Goal: Task Accomplishment & Management: Complete application form

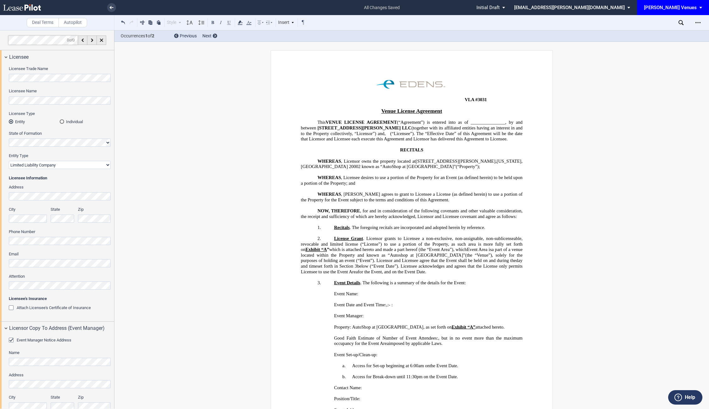
select select "limited liability company"
select select "10"
select select "4"
select select "pm"
select select "% of ticket sales"
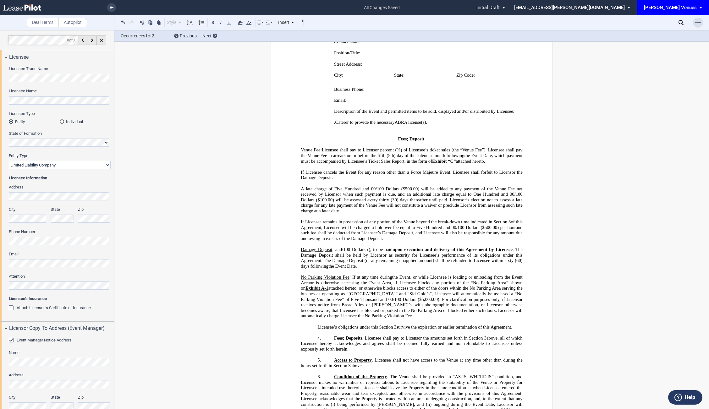
click at [696, 23] on icon "Open Lease options menu" at bounding box center [697, 22] width 5 height 5
click at [634, 34] on div "Download" at bounding box center [661, 33] width 77 height 5
click at [112, 7] on icon at bounding box center [112, 7] width 4 height 3
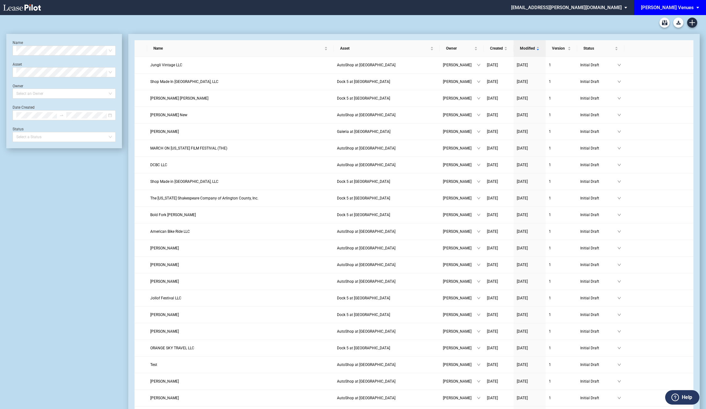
click at [676, 6] on div "[PERSON_NAME] Venues" at bounding box center [667, 8] width 53 height 6
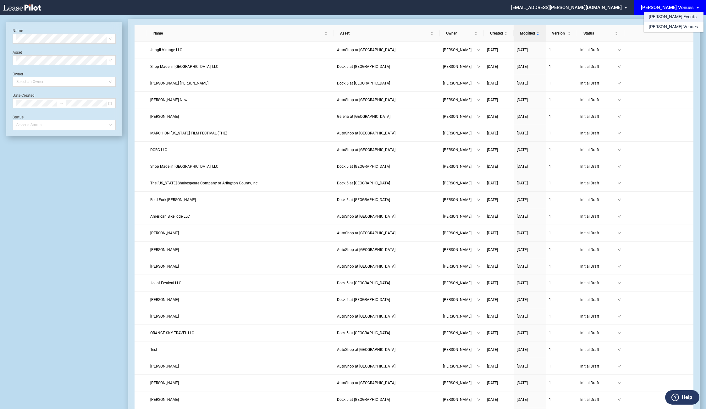
click at [661, 16] on div "[PERSON_NAME] Events" at bounding box center [673, 17] width 48 height 6
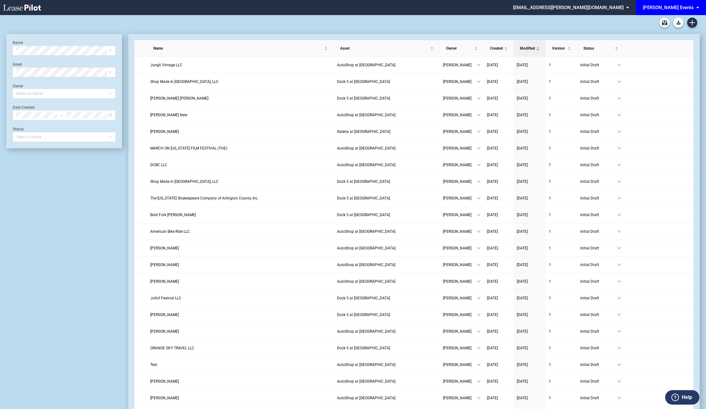
scroll to position [15, 0]
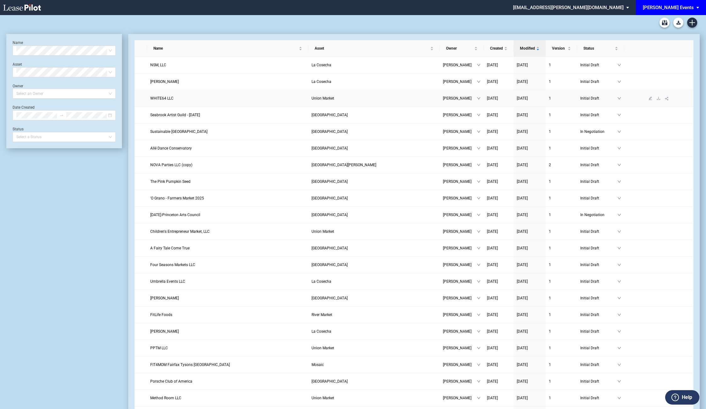
click at [166, 97] on span "WHITE64 LLC" at bounding box center [161, 98] width 23 height 4
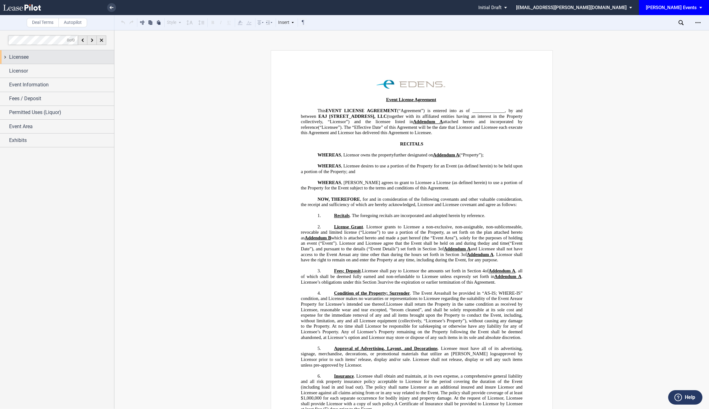
click at [19, 54] on span "Licensee" at bounding box center [18, 57] width 19 height 8
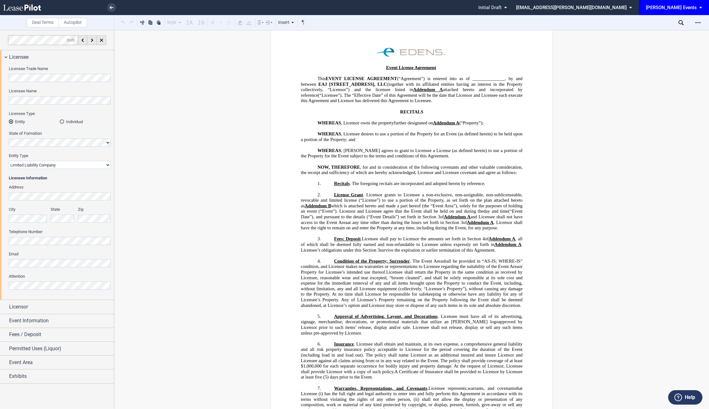
scroll to position [33, 0]
click at [24, 308] on span "Licensor" at bounding box center [18, 307] width 19 height 8
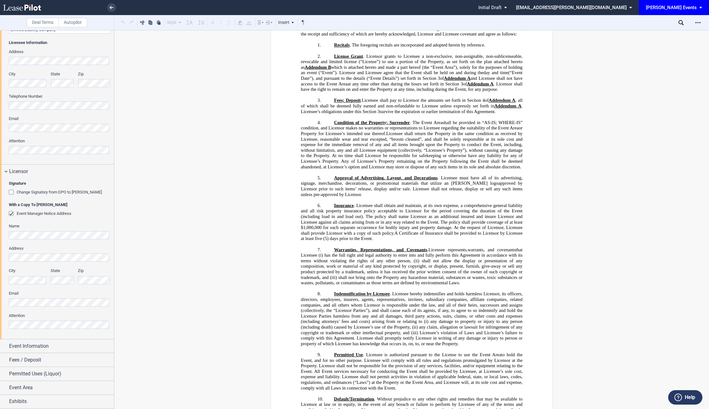
scroll to position [135, 0]
click at [0, 300] on div "Signature Change Signatory from DPO to Jodie W. McLean With a Copy To EDENS Eve…" at bounding box center [57, 259] width 114 height 161
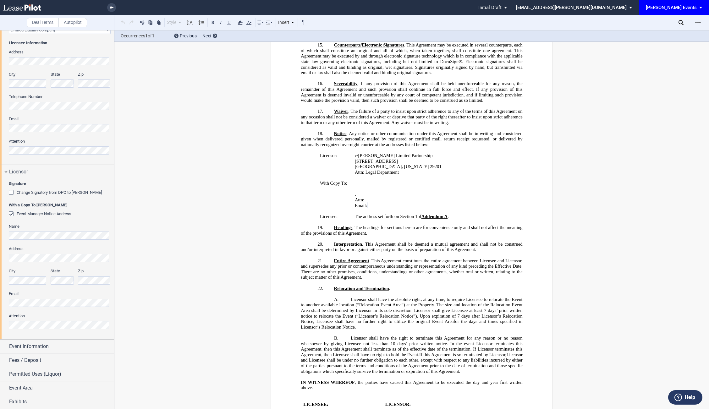
scroll to position [685, 0]
click at [0, 322] on div "Signature Change Signatory from DPO to Jodie W. McLean With a Copy To EDENS Eve…" at bounding box center [57, 259] width 114 height 161
click at [39, 342] on div "Event Information" at bounding box center [57, 347] width 114 height 14
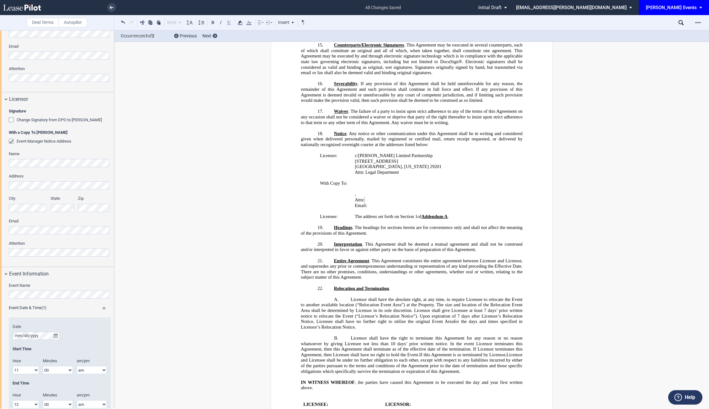
scroll to position [0, 12]
click at [126, 291] on div "Deal Terms Autopilot Style Normal 8pt 9pt 10pt 10.5pt 11pt 12pt 14pt 16pt Norma…" at bounding box center [354, 219] width 709 height 379
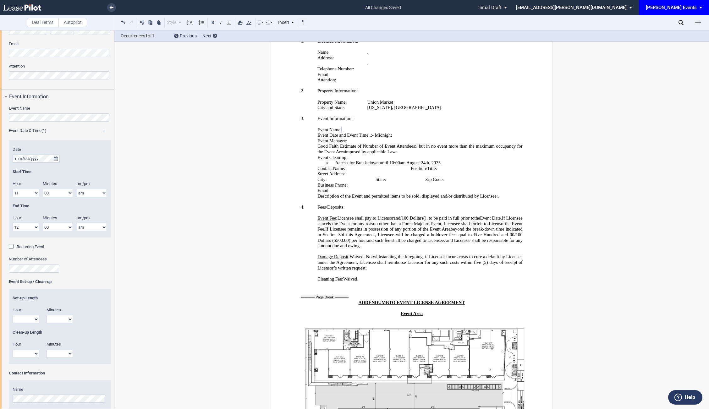
scroll to position [1210, 0]
click at [0, 0] on span "﻿ 10:00am August 24th, 2025" at bounding box center [0, 0] width 0 height 0
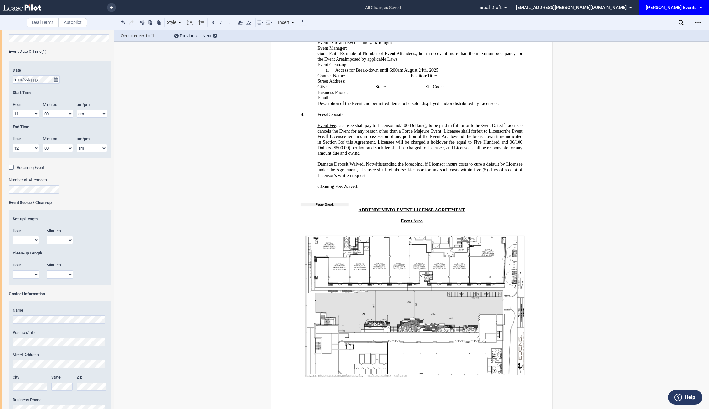
scroll to position [604, 0]
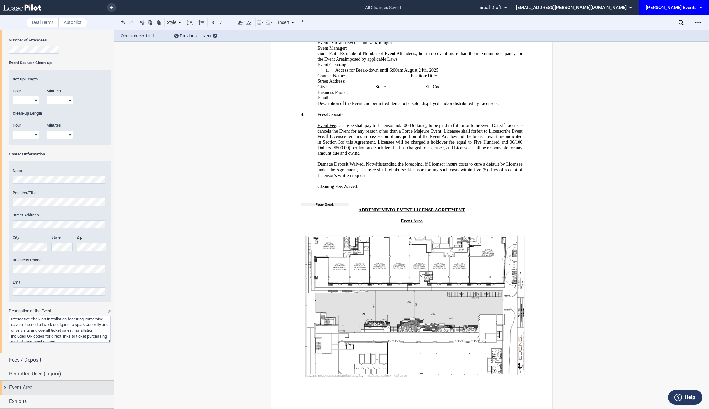
click at [30, 387] on span "Event Area" at bounding box center [21, 388] width 24 height 8
click at [36, 375] on span "Permitted Uses (Liquor)" at bounding box center [35, 374] width 52 height 8
click at [44, 362] on div "Fees / Deposit" at bounding box center [61, 360] width 105 height 8
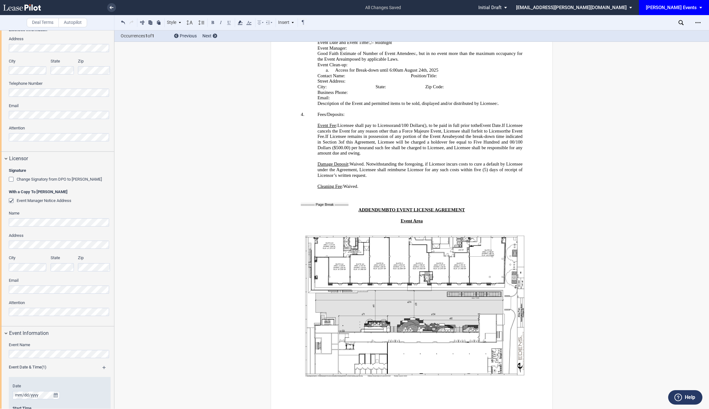
scroll to position [0, 0]
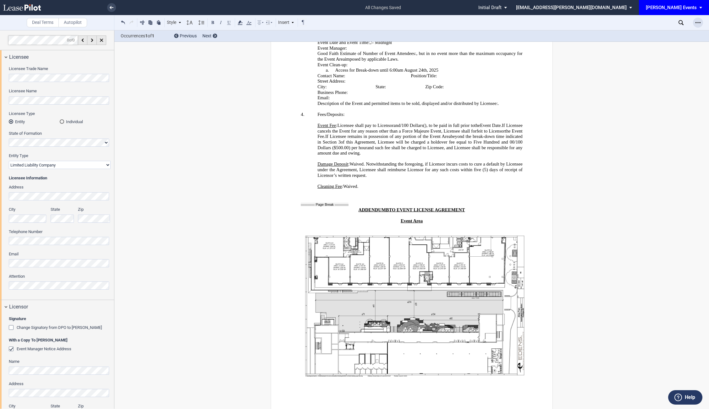
click at [701, 21] on div "Open Lease options menu" at bounding box center [698, 23] width 10 height 10
click at [646, 33] on div "Download" at bounding box center [661, 33] width 77 height 5
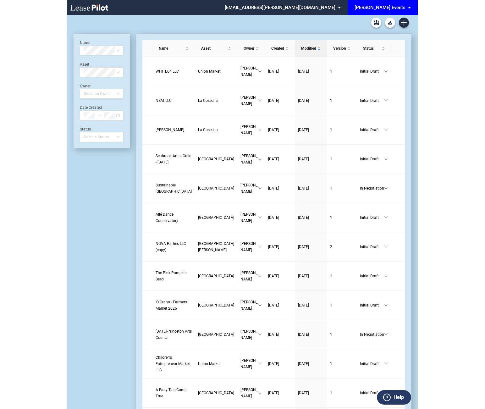
scroll to position [5, 0]
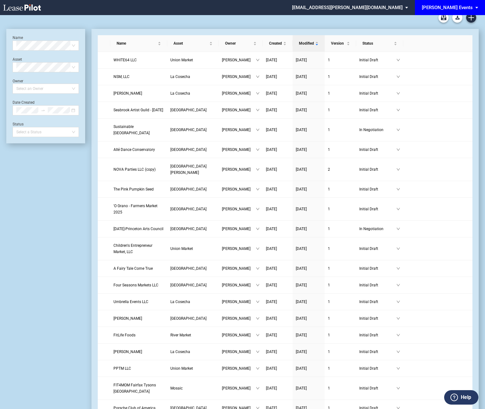
click at [350, 5] on div "[PERSON_NAME] Events" at bounding box center [447, 8] width 51 height 6
click at [350, 26] on div "[PERSON_NAME] Venues" at bounding box center [452, 27] width 49 height 6
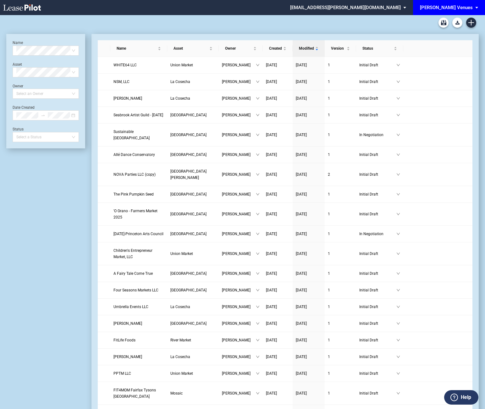
scroll to position [5, 0]
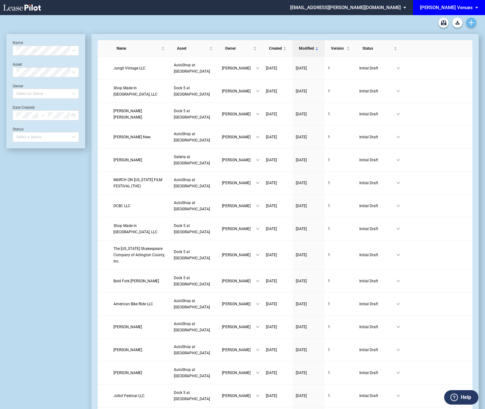
click at [470, 24] on icon "Create new document" at bounding box center [471, 23] width 6 height 6
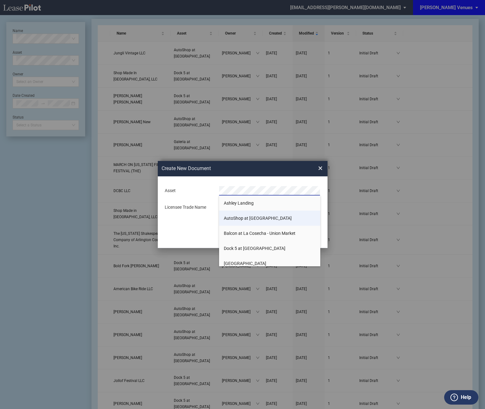
click at [240, 217] on span "AutoShop at [GEOGRAPHIC_DATA]" at bounding box center [258, 218] width 68 height 5
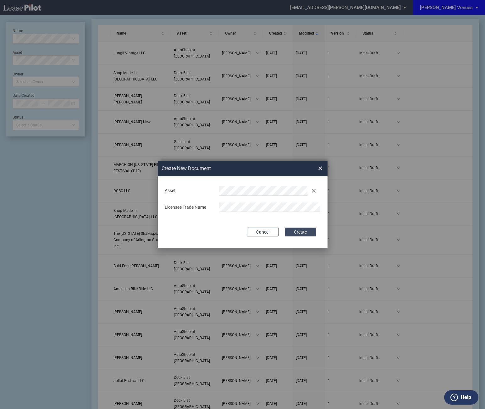
click at [297, 229] on button "Create" at bounding box center [300, 231] width 31 height 9
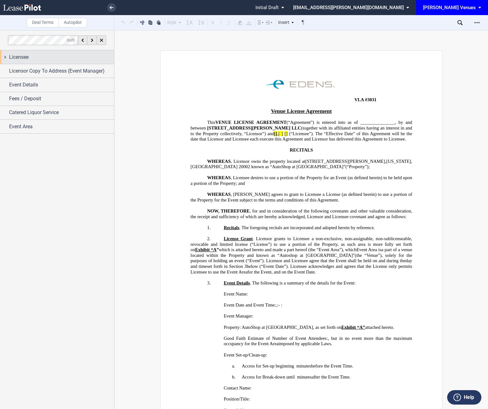
click at [37, 60] on div "Licensee" at bounding box center [61, 57] width 105 height 8
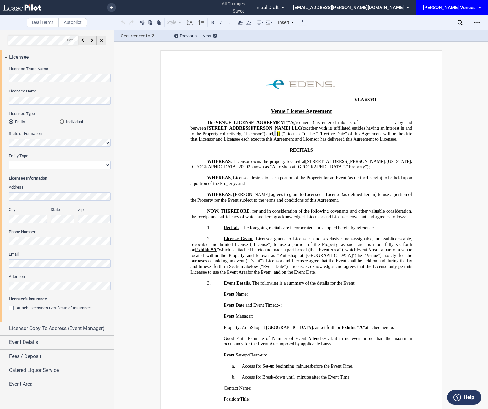
click at [17, 162] on select "Corporation Limited Liability Company General Partnership Limited Partnership N…" at bounding box center [60, 165] width 102 height 8
select select "limited liability company"
click at [9, 161] on select "Corporation Limited Liability Company General Partnership Limited Partnership N…" at bounding box center [60, 165] width 102 height 8
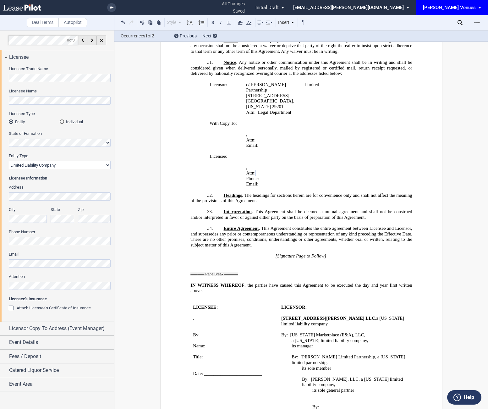
scroll to position [0, 16]
click at [90, 326] on span "Licensor Copy To Address (Event Manager)" at bounding box center [57, 329] width 96 height 8
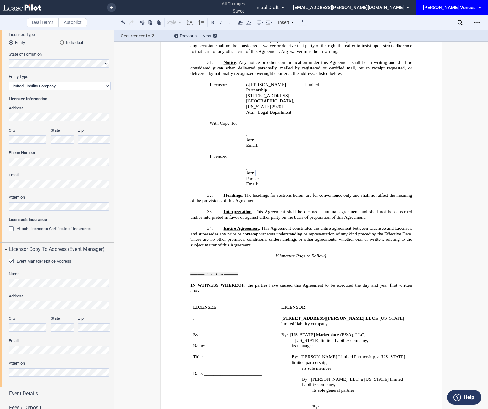
scroll to position [113, 0]
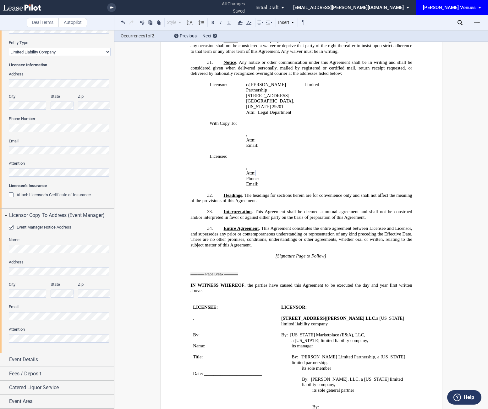
click at [0, 315] on html ".bocls-1{fill:#26354a;fill-rule:evenodd} Loading... × all changes saved Pending…" at bounding box center [244, 204] width 488 height 409
click at [0, 334] on html ".bocls-1{fill:#26354a;fill-rule:evenodd} Loading... × saving... Pending... Pend…" at bounding box center [244, 204] width 488 height 409
click at [28, 360] on span "Event Details" at bounding box center [23, 360] width 29 height 8
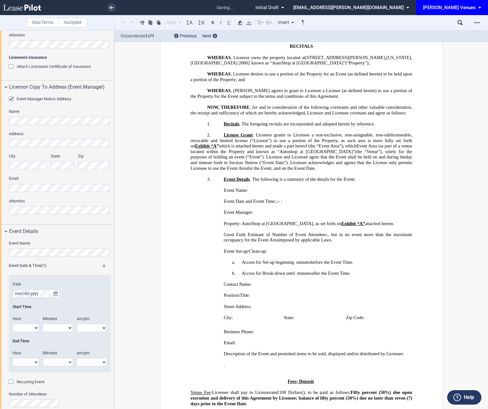
scroll to position [100, 0]
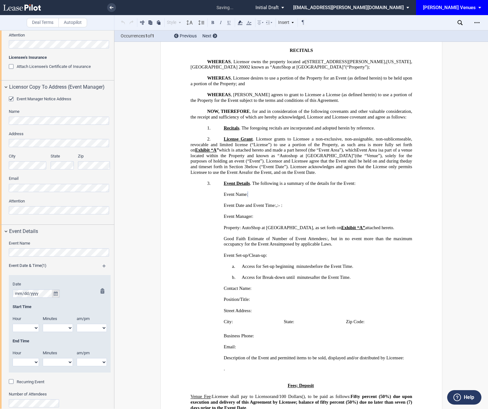
click at [55, 294] on icon "true" at bounding box center [56, 293] width 4 height 4
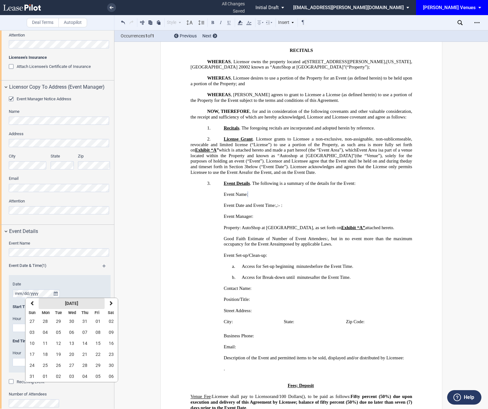
click at [68, 301] on strong "August 2025" at bounding box center [71, 303] width 13 height 5
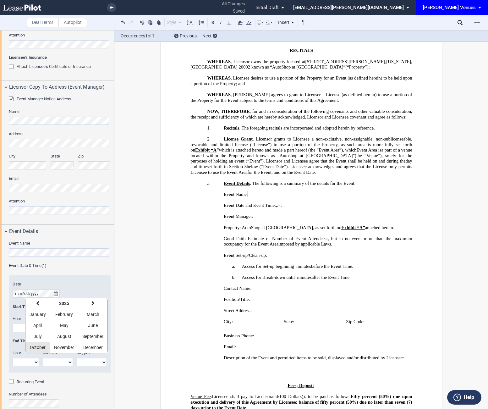
click at [43, 345] on span "October" at bounding box center [38, 347] width 16 height 5
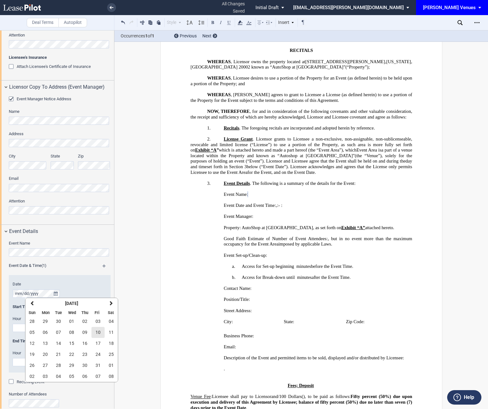
click at [97, 332] on span "10" at bounding box center [98, 332] width 5 height 5
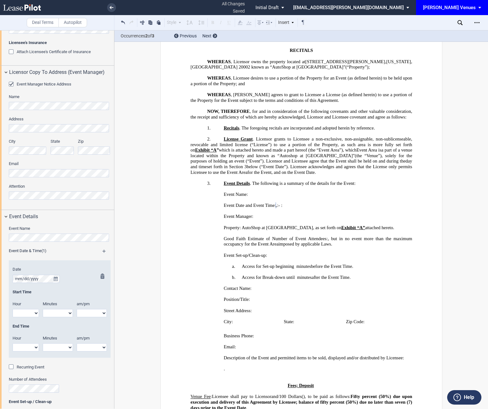
scroll to position [256, 0]
click at [28, 312] on select "1 2 3 4 5 6 7 8 9 10 11 12" at bounding box center [26, 313] width 26 height 8
select select "9"
click at [13, 309] on select "1 2 3 4 5 6 7 8 9 10 11 12" at bounding box center [26, 313] width 26 height 8
click at [58, 310] on select "00 05 10 15 20 25 30 35 40 45 50 55" at bounding box center [58, 313] width 30 height 8
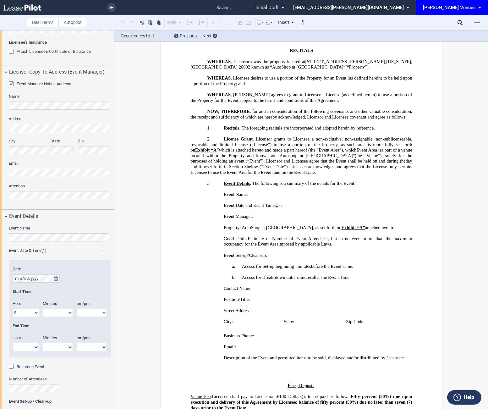
select select "00"
click at [43, 309] on select "00 05 10 15 20 25 30 35 40 45 50 55" at bounding box center [58, 313] width 30 height 8
click at [90, 313] on select "am pm" at bounding box center [92, 313] width 30 height 8
select select "pm"
click at [77, 309] on select "am pm" at bounding box center [92, 313] width 30 height 8
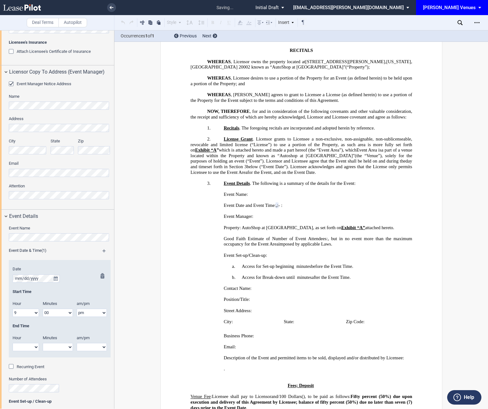
click at [29, 346] on select "1 2 3 4 5 6 7 8 9 10 11 12" at bounding box center [26, 347] width 26 height 8
select select "1"
click at [13, 343] on select "1 2 3 4 5 6 7 8 9 10 11 12" at bounding box center [26, 347] width 26 height 8
click at [53, 346] on select "00 05 10 15 20 25 30 35 40 45 50 55" at bounding box center [58, 347] width 30 height 8
select select "00"
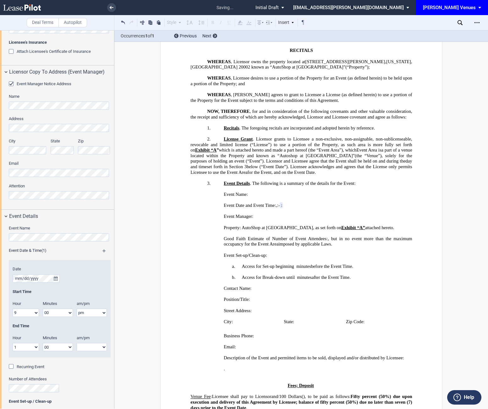
click at [43, 343] on select "00 05 10 15 20 25 30 35 40 45 50 55" at bounding box center [58, 347] width 30 height 8
click at [88, 346] on select "am pm" at bounding box center [92, 347] width 30 height 8
select select "am"
click at [77, 343] on select "am pm" at bounding box center [92, 347] width 30 height 8
click at [81, 366] on div "Recurring Event" at bounding box center [60, 367] width 102 height 6
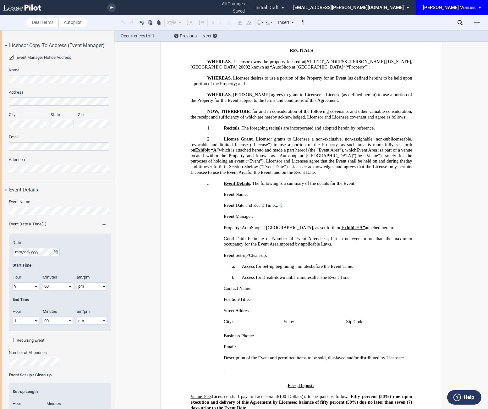
scroll to position [293, 0]
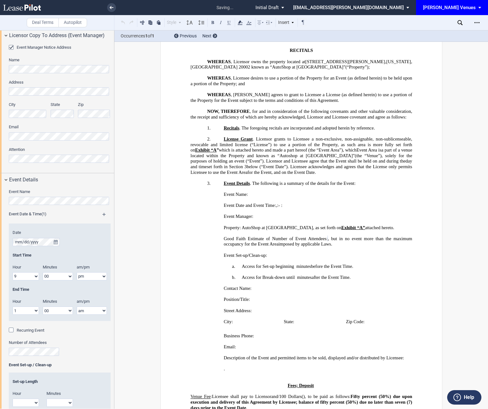
click at [94, 348] on div "Number of Attendees" at bounding box center [60, 348] width 102 height 16
click at [294, 269] on p "a. Access for Set-up beginning ﻿ ﻿ hour s and ﻿ ﻿ minutes ﻿ ﻿ minutes before th…" at bounding box center [301, 267] width 222 height 6
click at [338, 269] on span "the Event Time." at bounding box center [329, 266] width 29 height 5
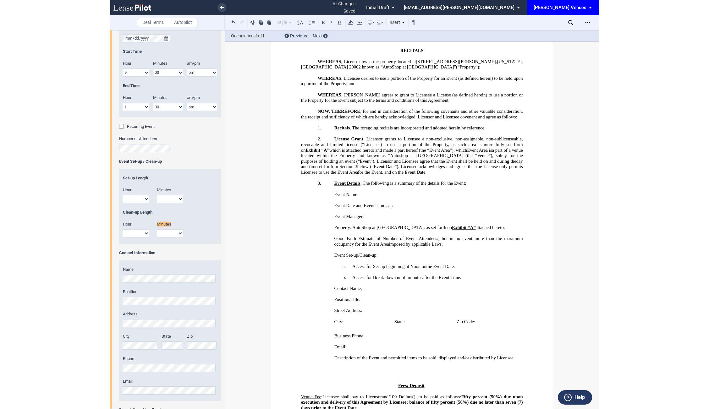
scroll to position [501, 0]
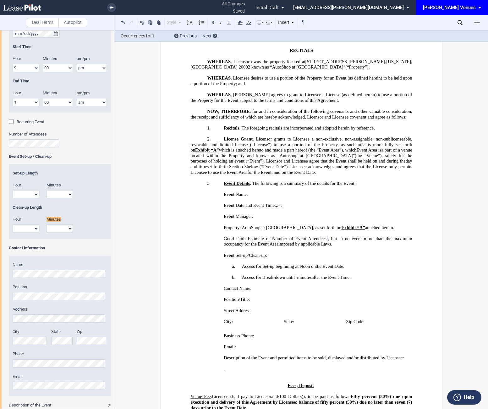
click at [311, 280] on span "minutes" at bounding box center [304, 277] width 14 height 5
drag, startPoint x: 293, startPoint y: 283, endPoint x: 358, endPoint y: 284, distance: 65.0
click at [358, 280] on p "b. Access for Break-down until ﻿ ﻿ hour s and ﻿ ﻿ minutes ﻿ ﻿ minutes after the…" at bounding box center [301, 278] width 222 height 6
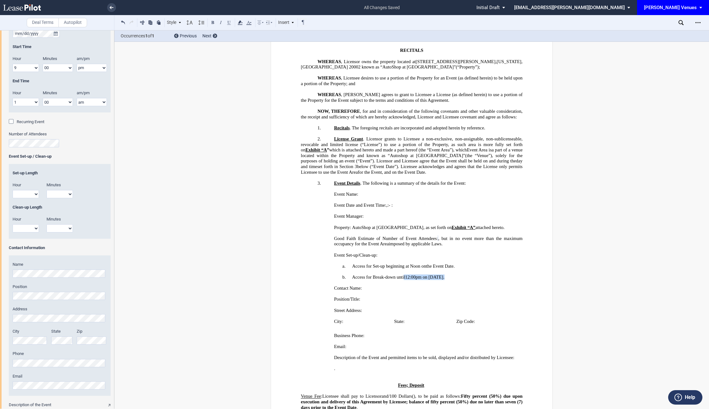
drag, startPoint x: 469, startPoint y: 282, endPoint x: 403, endPoint y: 284, distance: 66.3
click at [403, 280] on p "b. Access for Break-down until ﻿ ﻿ hour s and ﻿ ﻿ minutes 12:00pm on October 11…" at bounding box center [412, 278] width 222 height 6
click at [403, 280] on span "Access for Break-down until" at bounding box center [378, 277] width 53 height 5
drag, startPoint x: 466, startPoint y: 282, endPoint x: 405, endPoint y: 284, distance: 60.3
click at [405, 280] on p "b. Access for Break-down until ﻿ ﻿ hour s and ﻿ ﻿ minutes 12:00pm on October 11…" at bounding box center [412, 278] width 222 height 6
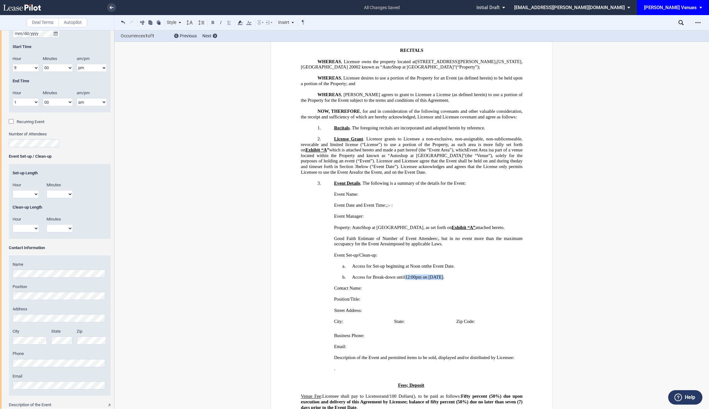
click at [405, 280] on span "12:00pm on October 11, 2025" at bounding box center [424, 277] width 38 height 5
drag, startPoint x: 415, startPoint y: 284, endPoint x: 405, endPoint y: 284, distance: 10.4
click at [405, 280] on span "12:00pm on October 11, 2025" at bounding box center [424, 277] width 38 height 5
click at [407, 280] on span "5:00am on October 11, 2025" at bounding box center [420, 277] width 30 height 5
click at [464, 280] on p "b. Access for Break-down until ﻿ ﻿ hour s and ﻿ ﻿ minutes 5:00am on October 11,…" at bounding box center [412, 278] width 222 height 6
